Goal: Navigation & Orientation: Find specific page/section

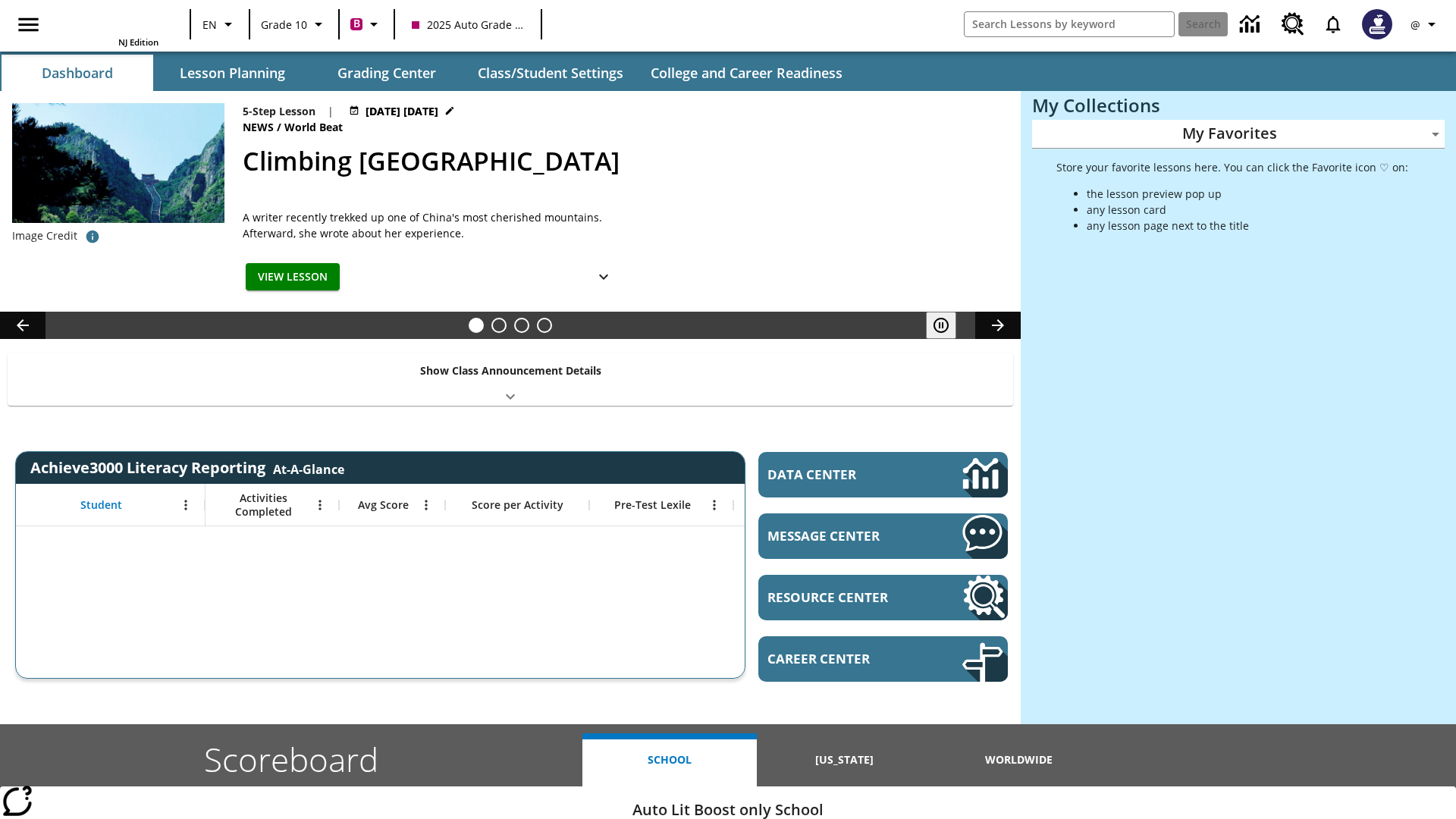
type input "-1"
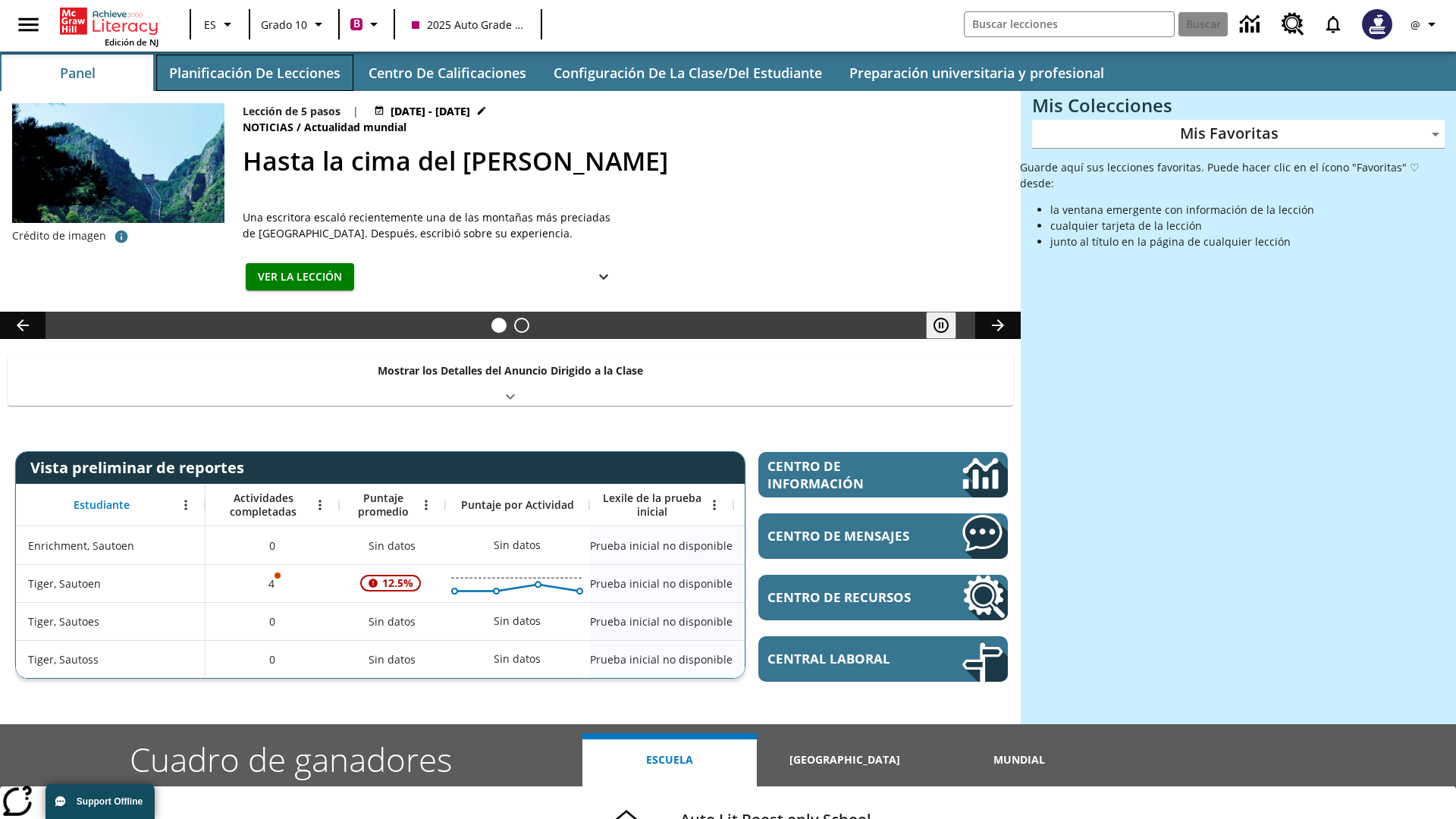
click at [254, 73] on button "Planificación de lecciones" at bounding box center [255, 73] width 197 height 36
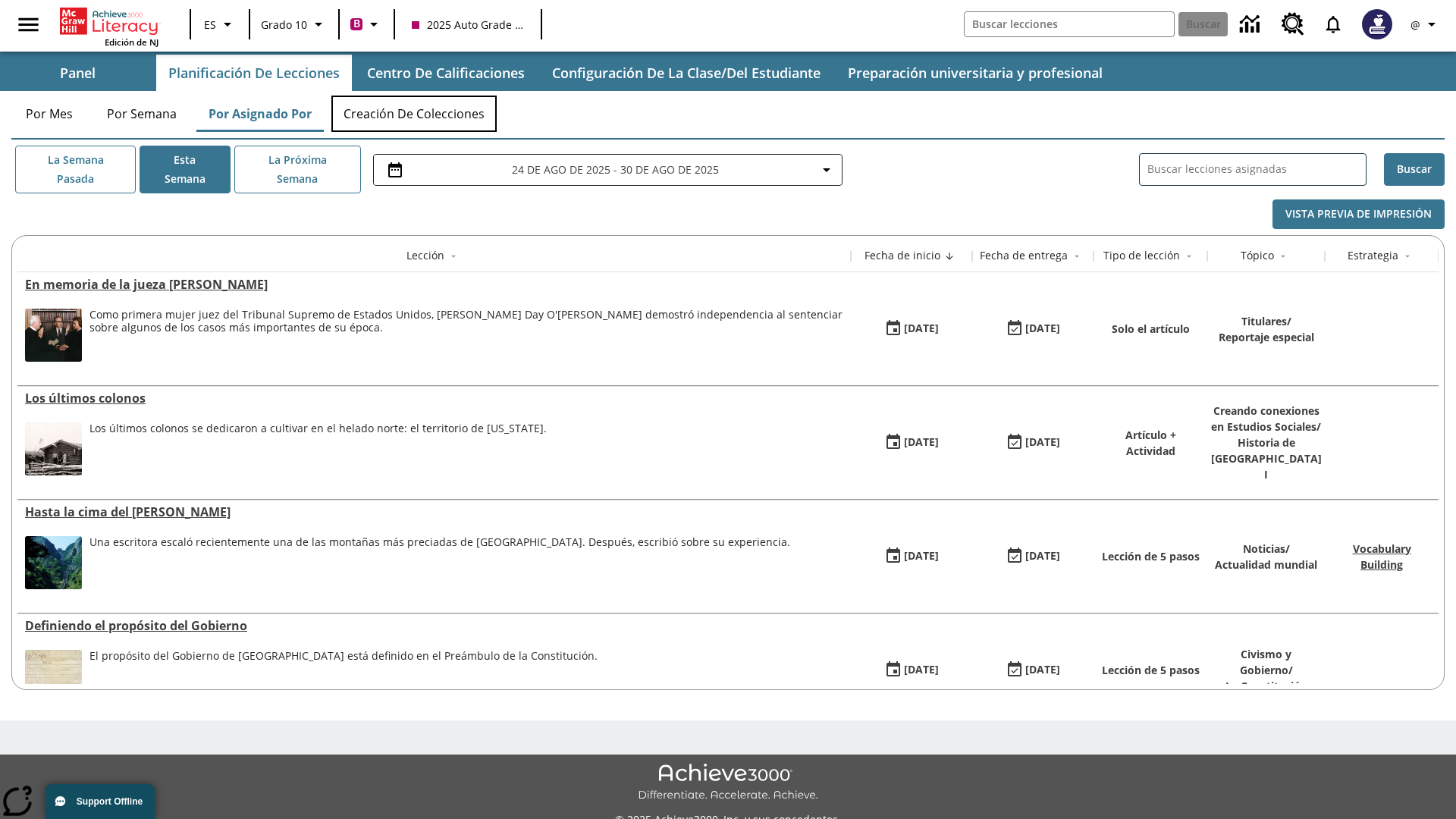
click at [414, 113] on button "Creación de colecciones" at bounding box center [414, 113] width 165 height 36
